Goal: Transaction & Acquisition: Purchase product/service

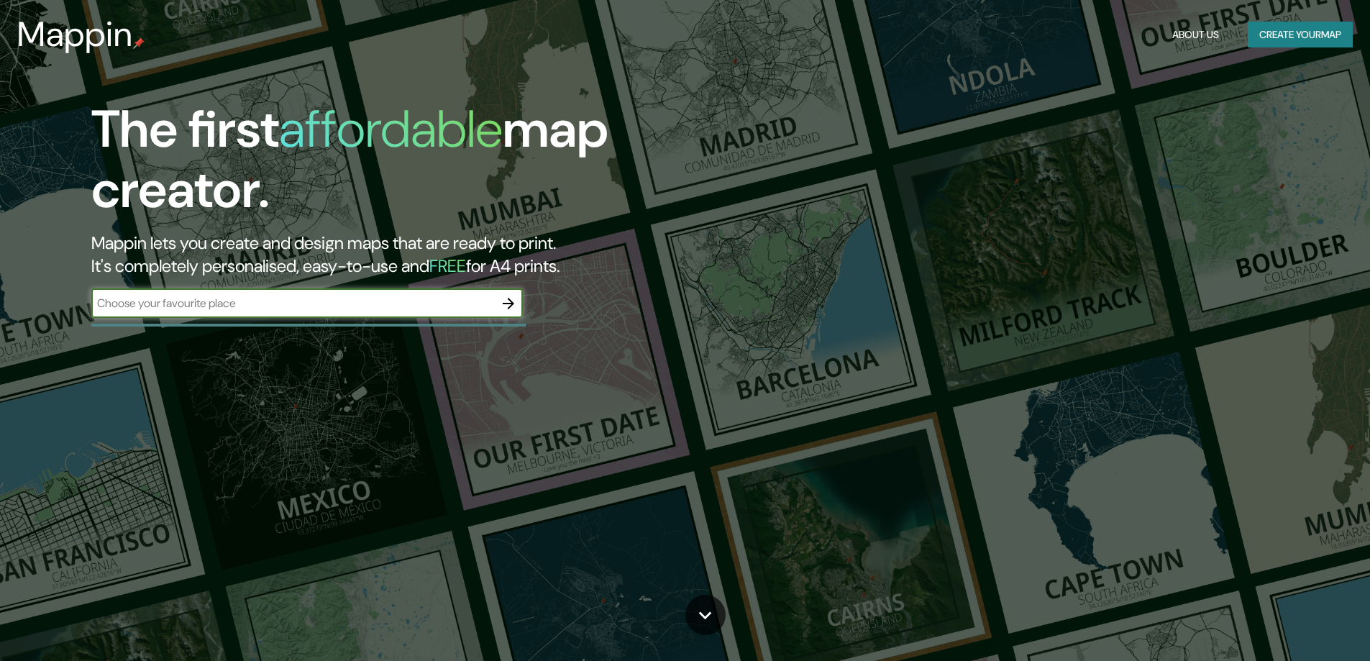
click at [270, 301] on input "text" at bounding box center [292, 303] width 403 height 17
click at [303, 299] on input "text" at bounding box center [292, 303] width 403 height 17
type input "san [PERSON_NAME] de guadalix"
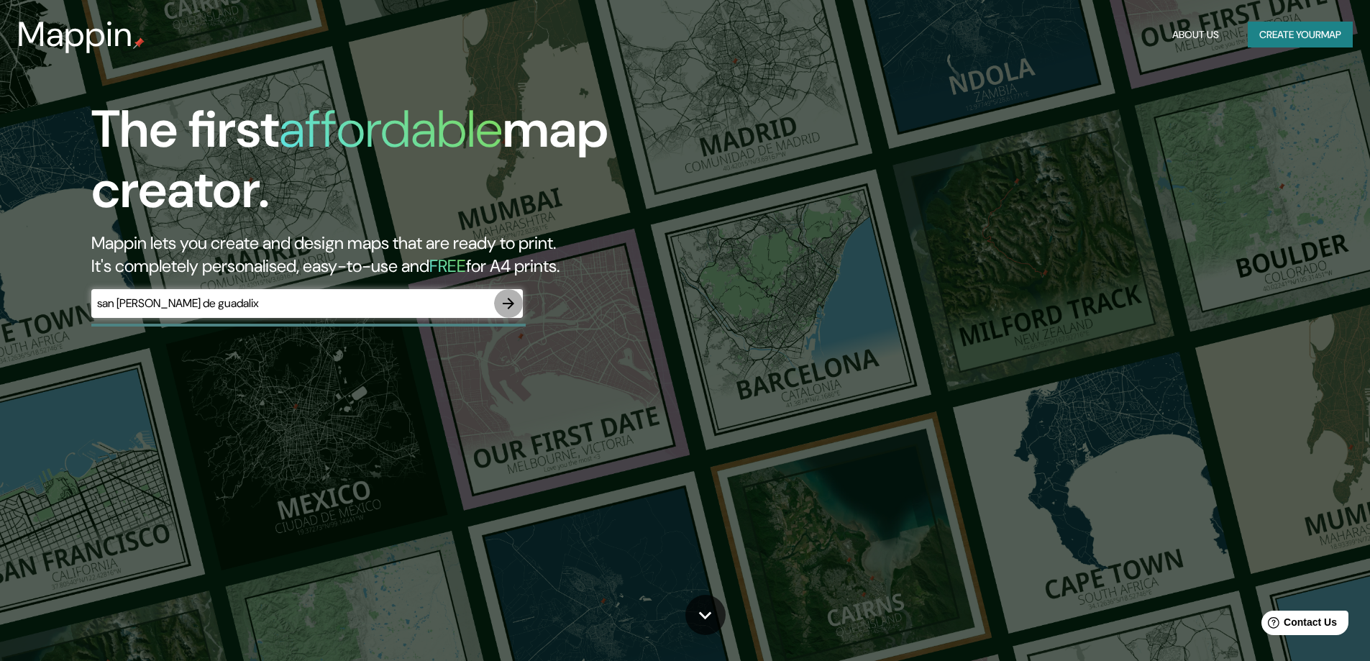
click at [509, 304] on icon "button" at bounding box center [508, 303] width 17 height 17
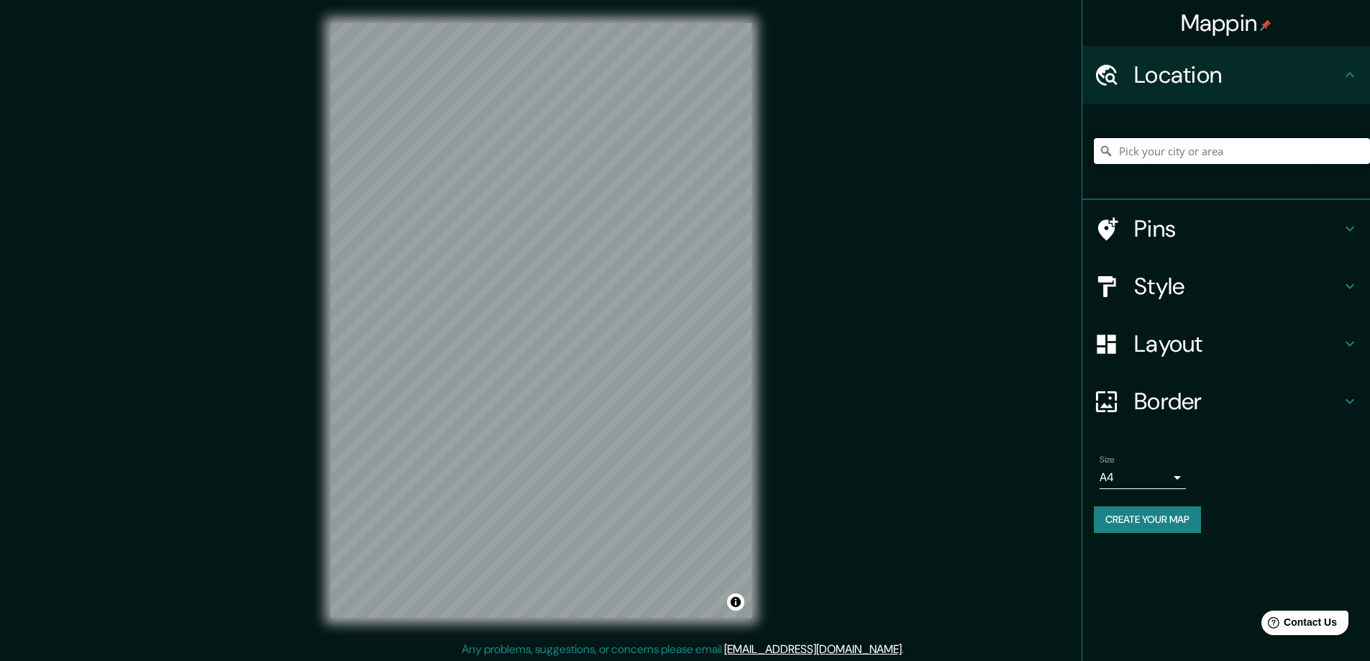
click at [1139, 155] on input "Pick your city or area" at bounding box center [1232, 151] width 276 height 26
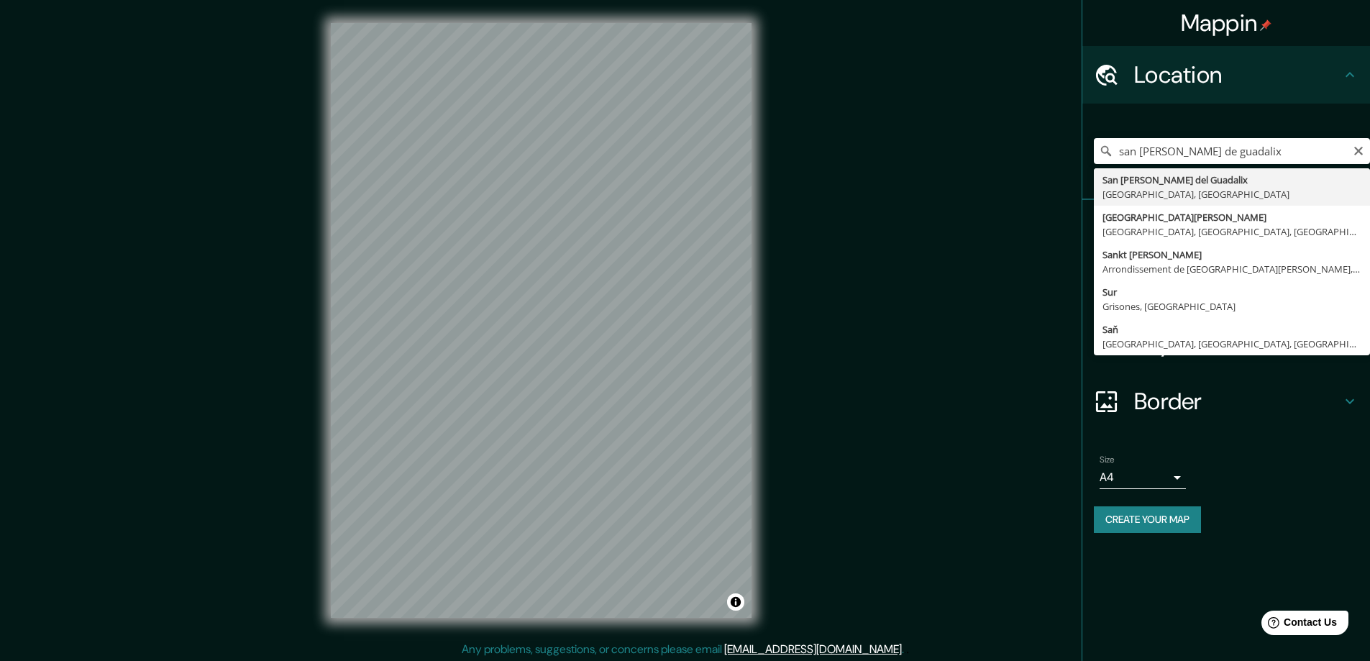
type input "San [PERSON_NAME] del Guadalix, [GEOGRAPHIC_DATA], [GEOGRAPHIC_DATA]"
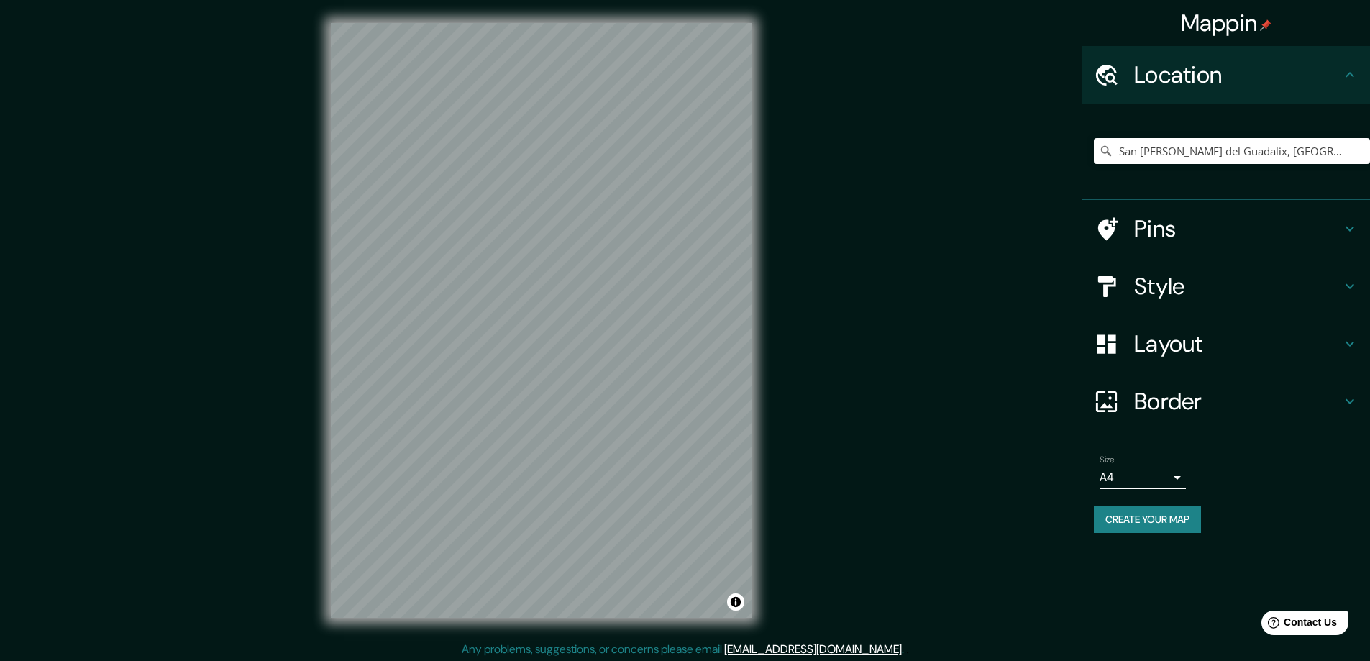
click at [1206, 333] on h4 "Layout" at bounding box center [1237, 343] width 207 height 29
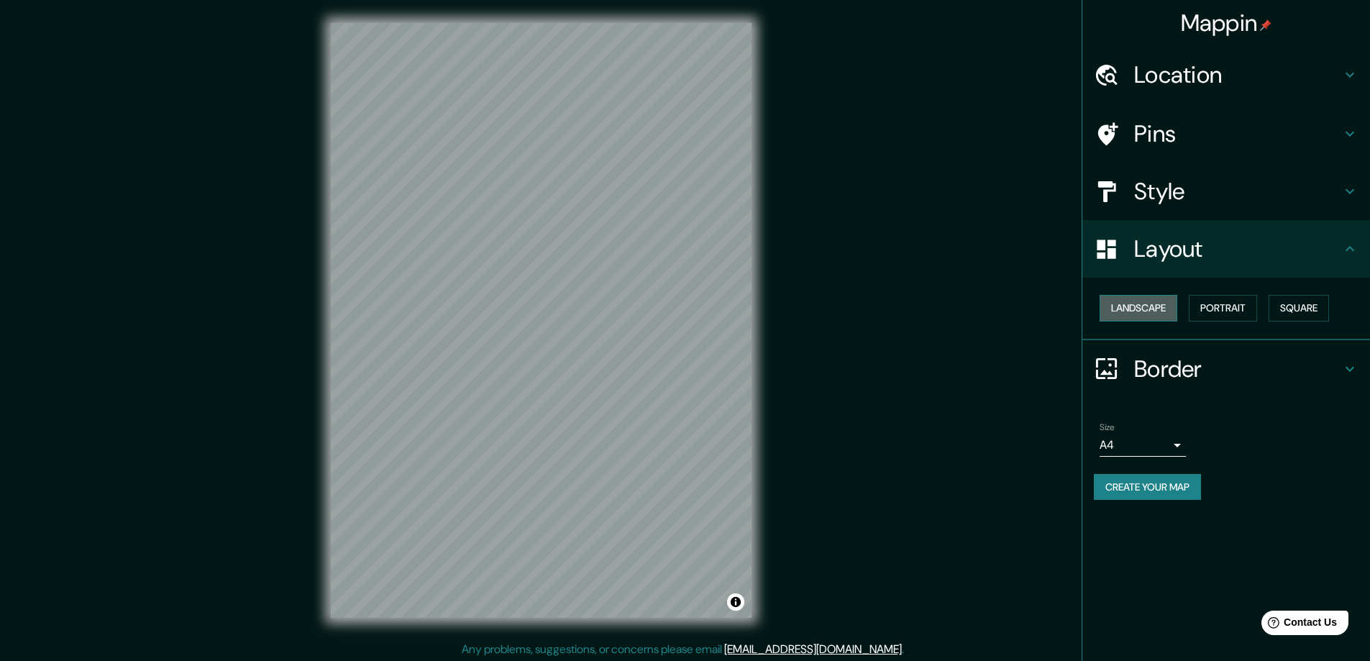
click at [1161, 312] on button "Landscape" at bounding box center [1139, 308] width 78 height 27
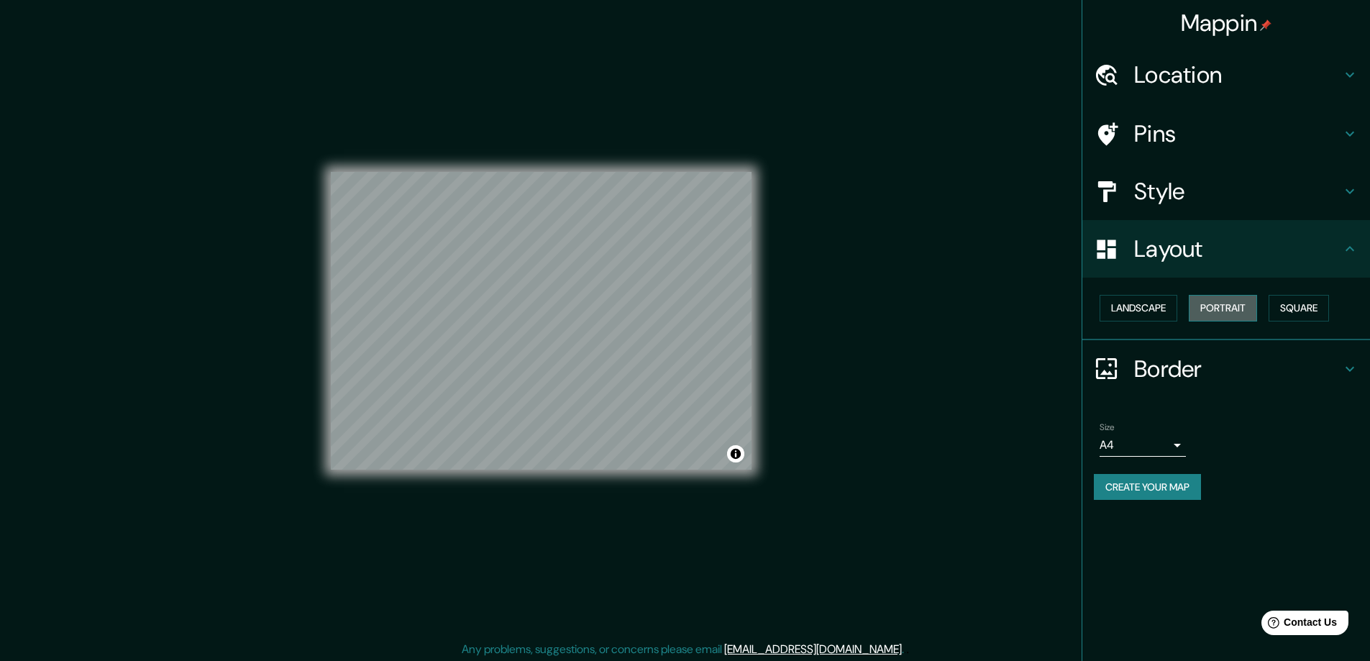
click at [1232, 319] on button "Portrait" at bounding box center [1223, 308] width 68 height 27
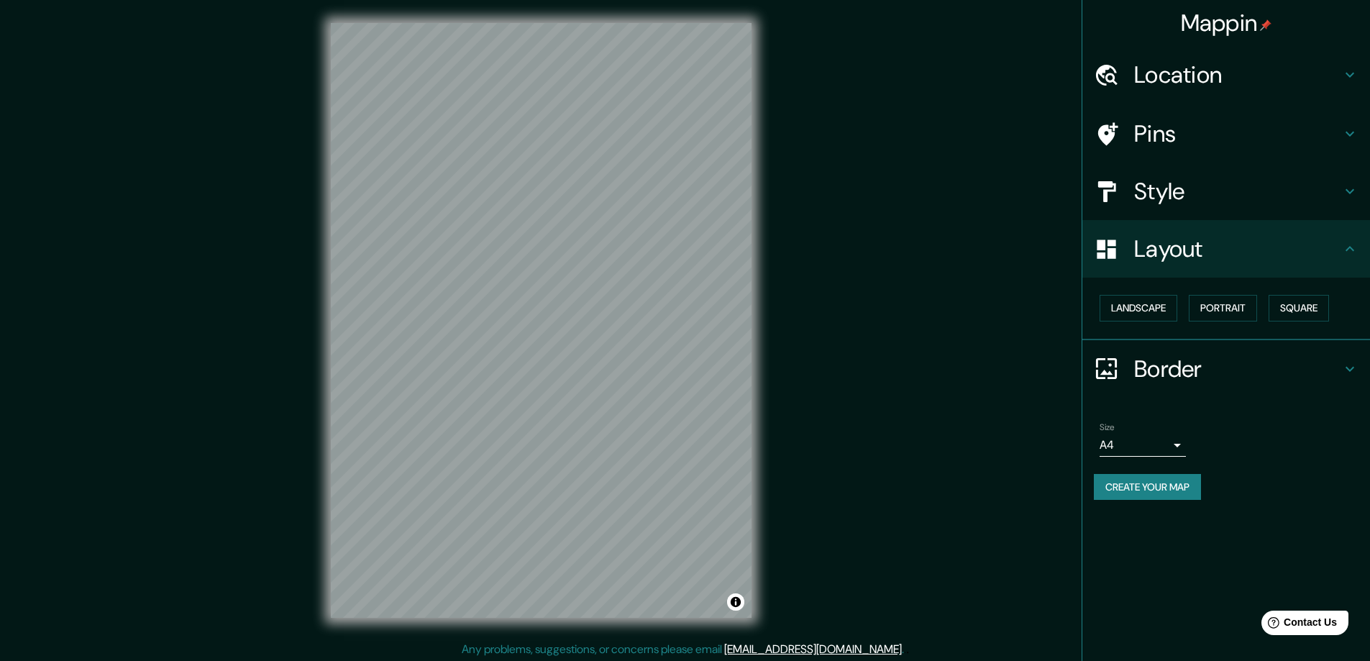
click at [1168, 188] on h4 "Style" at bounding box center [1237, 191] width 207 height 29
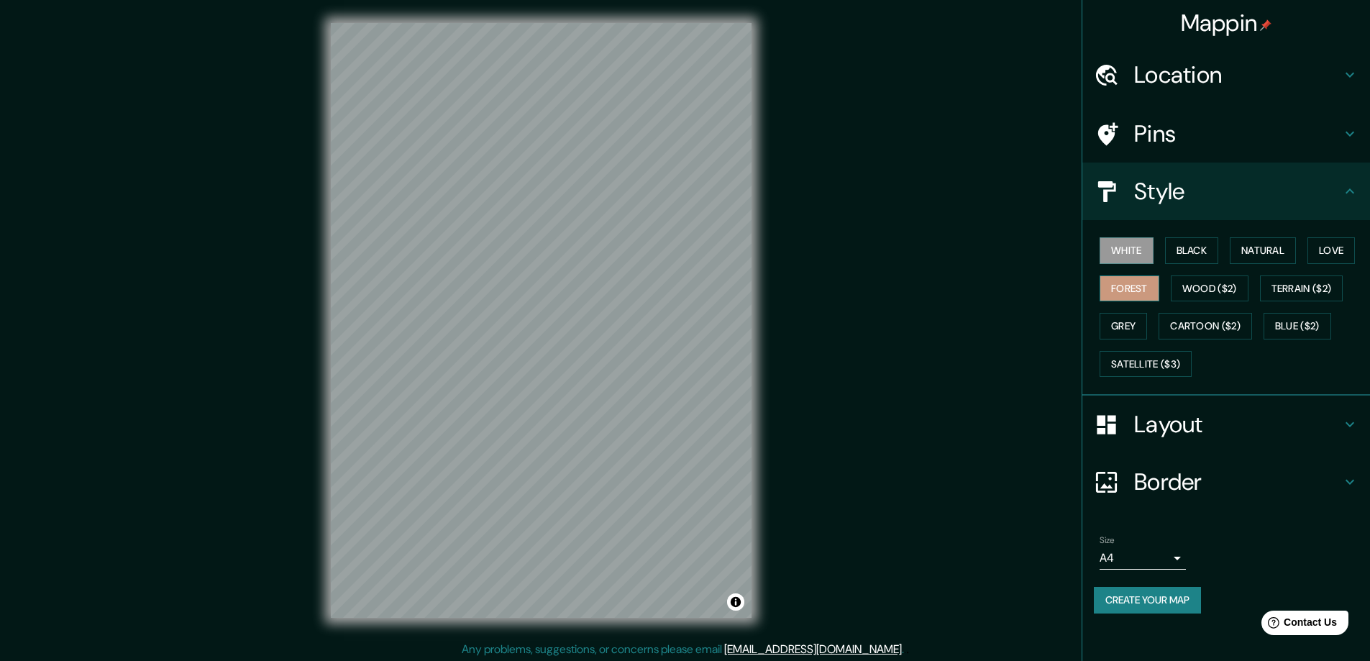
click at [1142, 282] on button "Forest" at bounding box center [1130, 289] width 60 height 27
click at [1199, 246] on button "Black" at bounding box center [1192, 250] width 54 height 27
click at [1264, 251] on button "Natural" at bounding box center [1263, 250] width 66 height 27
click at [1321, 260] on button "Love" at bounding box center [1331, 250] width 47 height 27
click at [1308, 289] on button "Terrain ($2)" at bounding box center [1301, 289] width 83 height 27
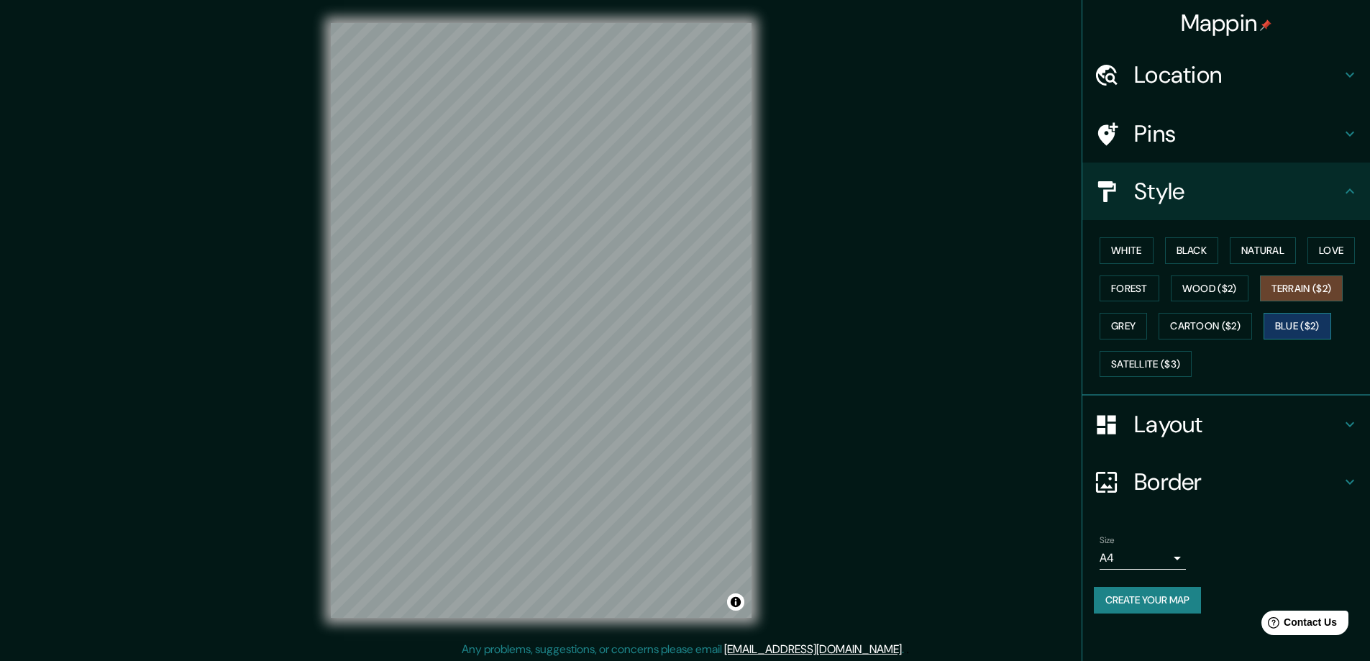
click at [1287, 323] on button "Blue ($2)" at bounding box center [1298, 326] width 68 height 27
click at [1301, 304] on div "White Black Natural Love Forest Wood ($2) Terrain ($2) Grey Cartoon ($2) Blue (…" at bounding box center [1232, 307] width 276 height 151
click at [1310, 289] on button "Terrain ($2)" at bounding box center [1301, 289] width 83 height 27
click at [1292, 319] on button "Blue ($2)" at bounding box center [1298, 326] width 68 height 27
click at [1235, 329] on button "Cartoon ($2)" at bounding box center [1206, 326] width 94 height 27
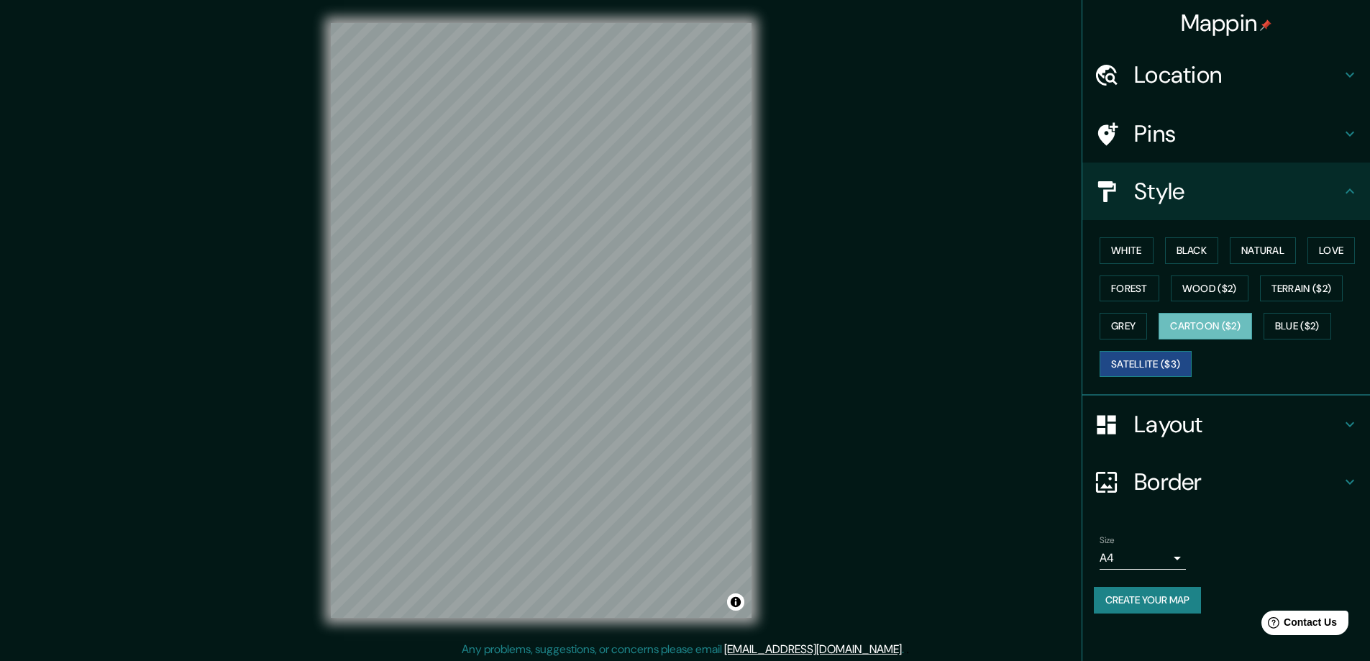
click at [1153, 353] on button "Satellite ($3)" at bounding box center [1146, 364] width 92 height 27
click at [1138, 326] on button "Grey" at bounding box center [1123, 326] width 47 height 27
click at [1175, 327] on button "Cartoon ($2)" at bounding box center [1206, 326] width 94 height 27
click at [1153, 351] on button "Satellite ($3)" at bounding box center [1146, 364] width 92 height 27
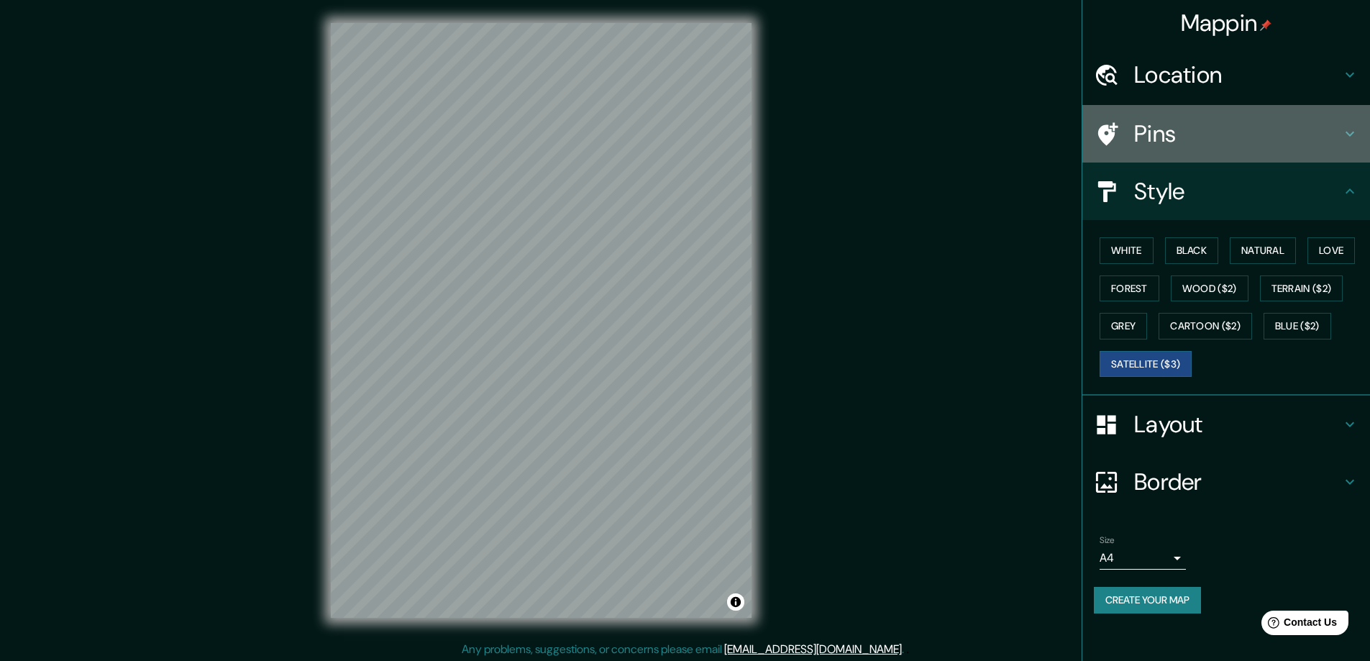
click at [1155, 135] on h4 "Pins" at bounding box center [1237, 133] width 207 height 29
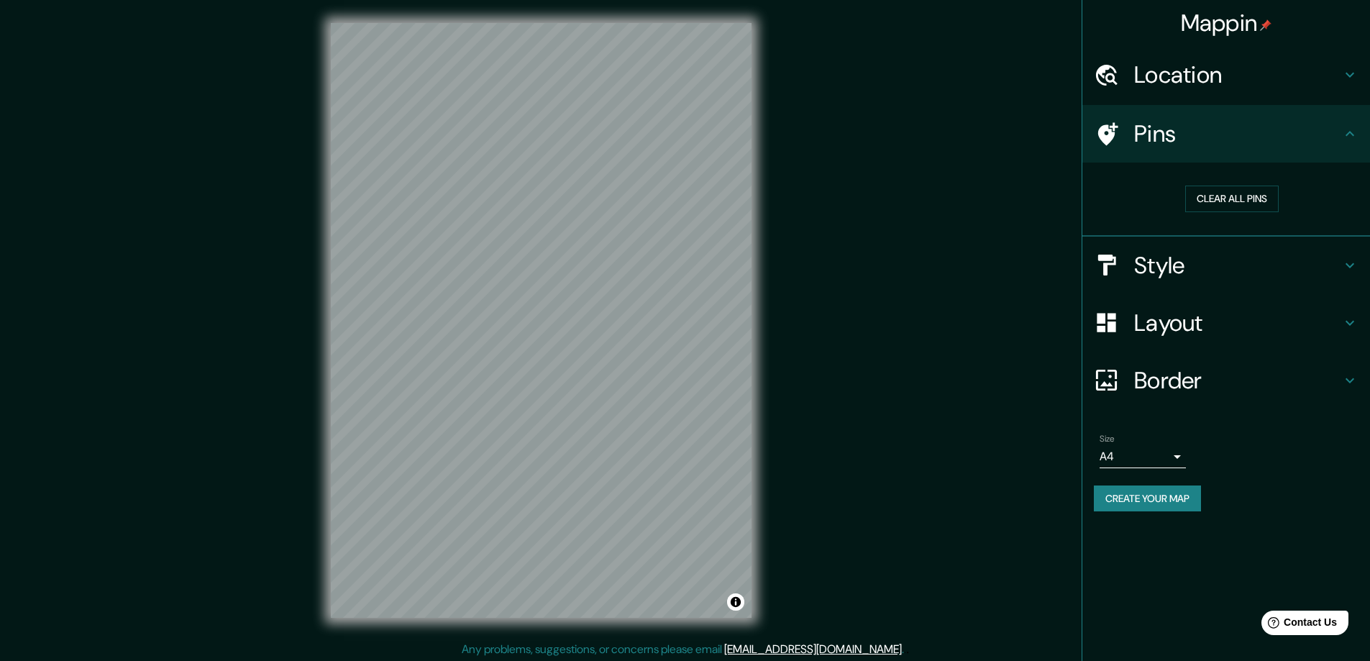
click at [1155, 135] on h4 "Pins" at bounding box center [1237, 133] width 207 height 29
click at [1170, 75] on h4 "Location" at bounding box center [1237, 74] width 207 height 29
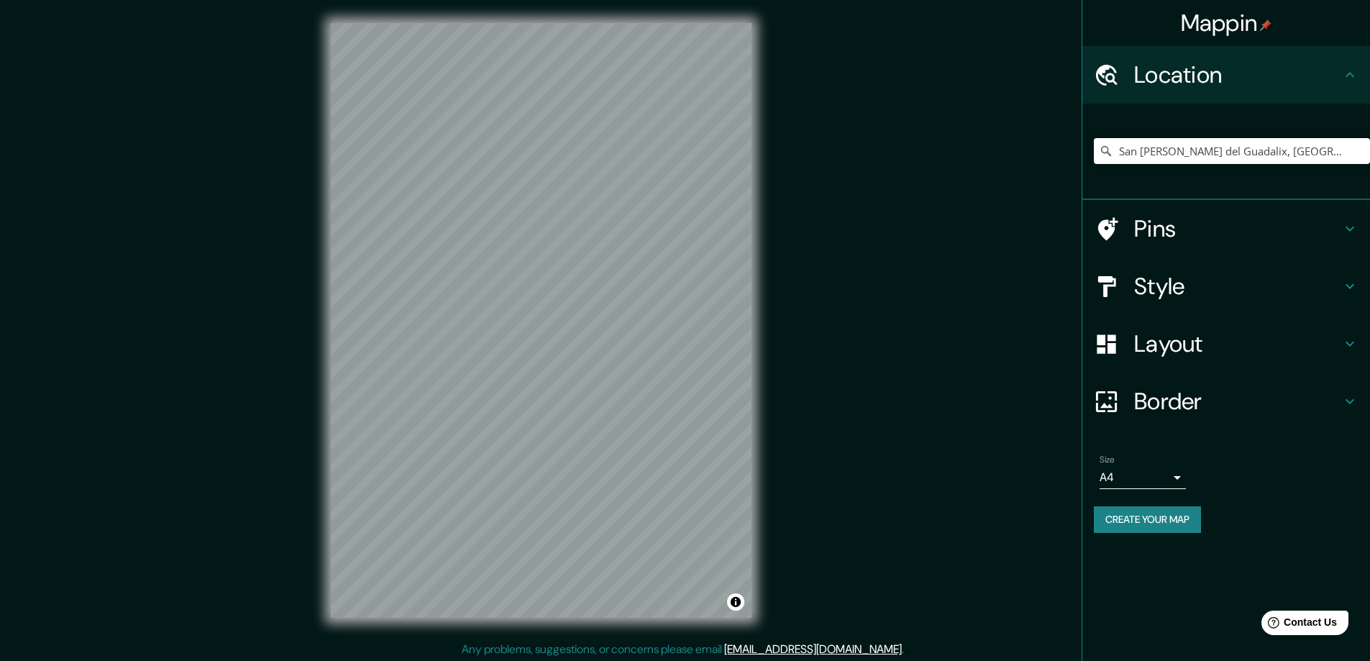
click at [1157, 398] on h4 "Border" at bounding box center [1237, 401] width 207 height 29
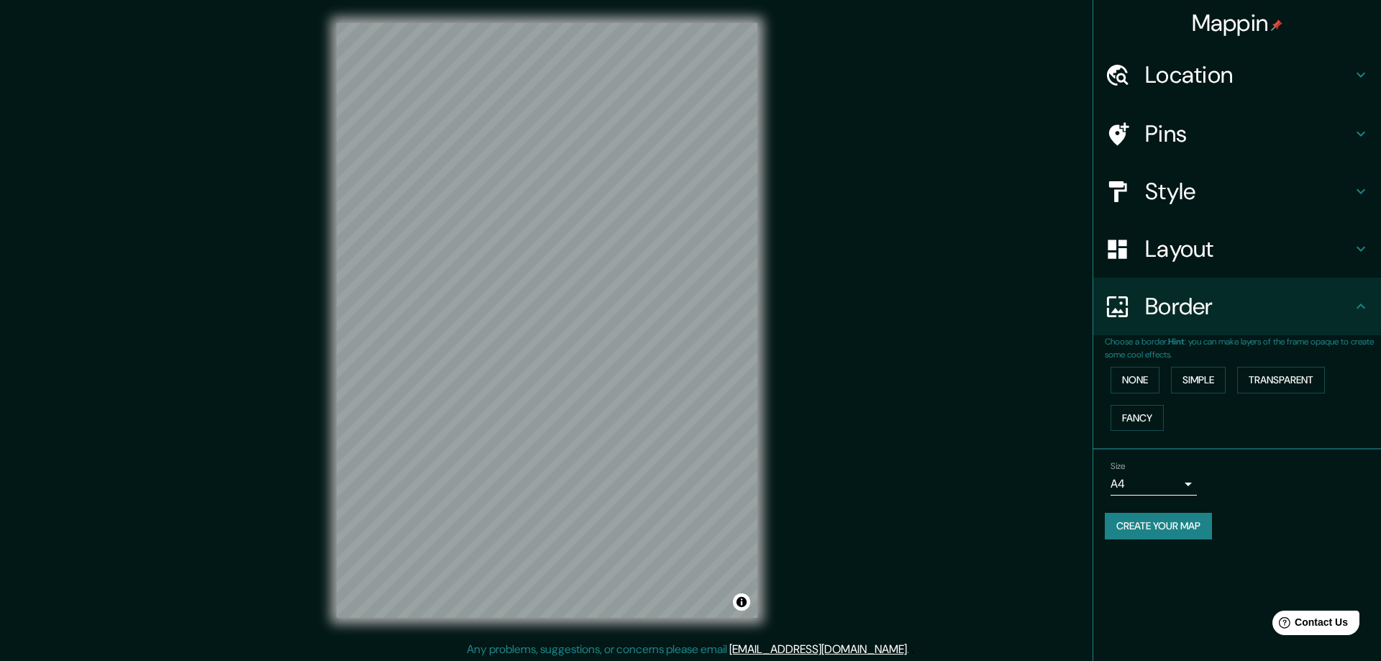
click at [1146, 484] on body "Mappin Location [GEOGRAPHIC_DATA][PERSON_NAME], [GEOGRAPHIC_DATA], [GEOGRAPHIC_…" at bounding box center [690, 330] width 1381 height 661
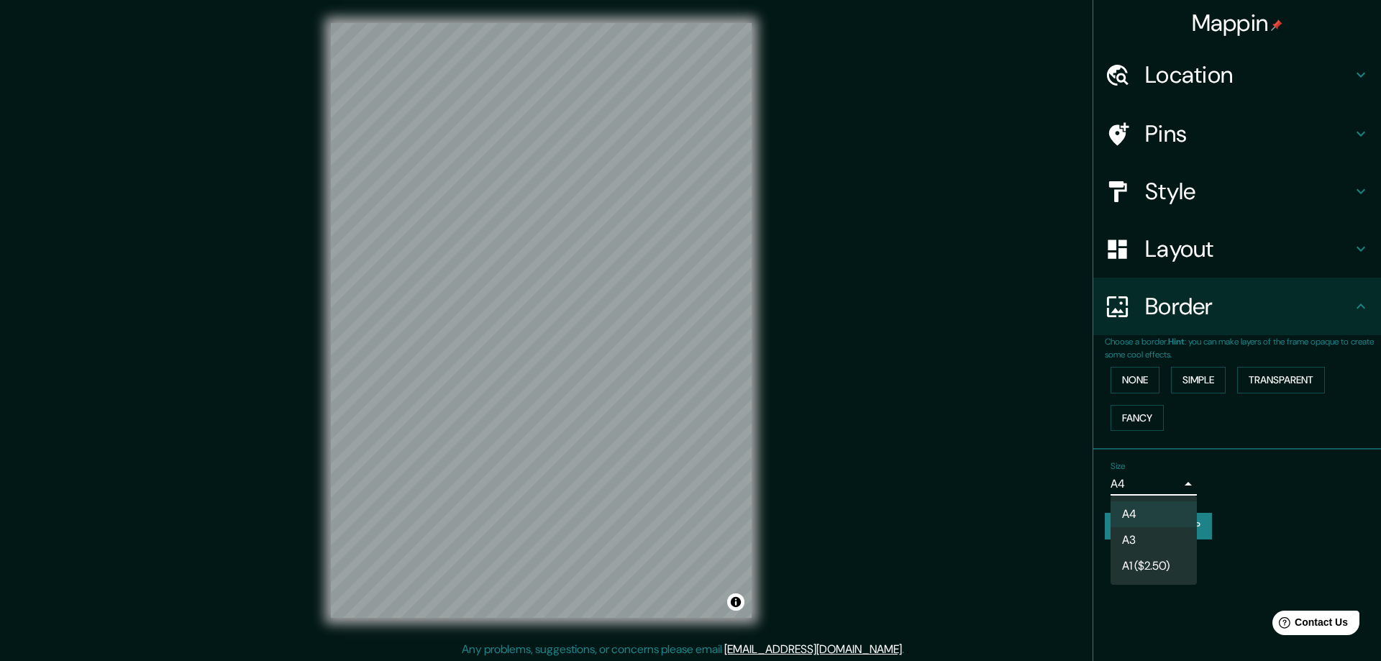
click at [1267, 482] on div at bounding box center [690, 330] width 1381 height 661
